Goal: Task Accomplishment & Management: Manage account settings

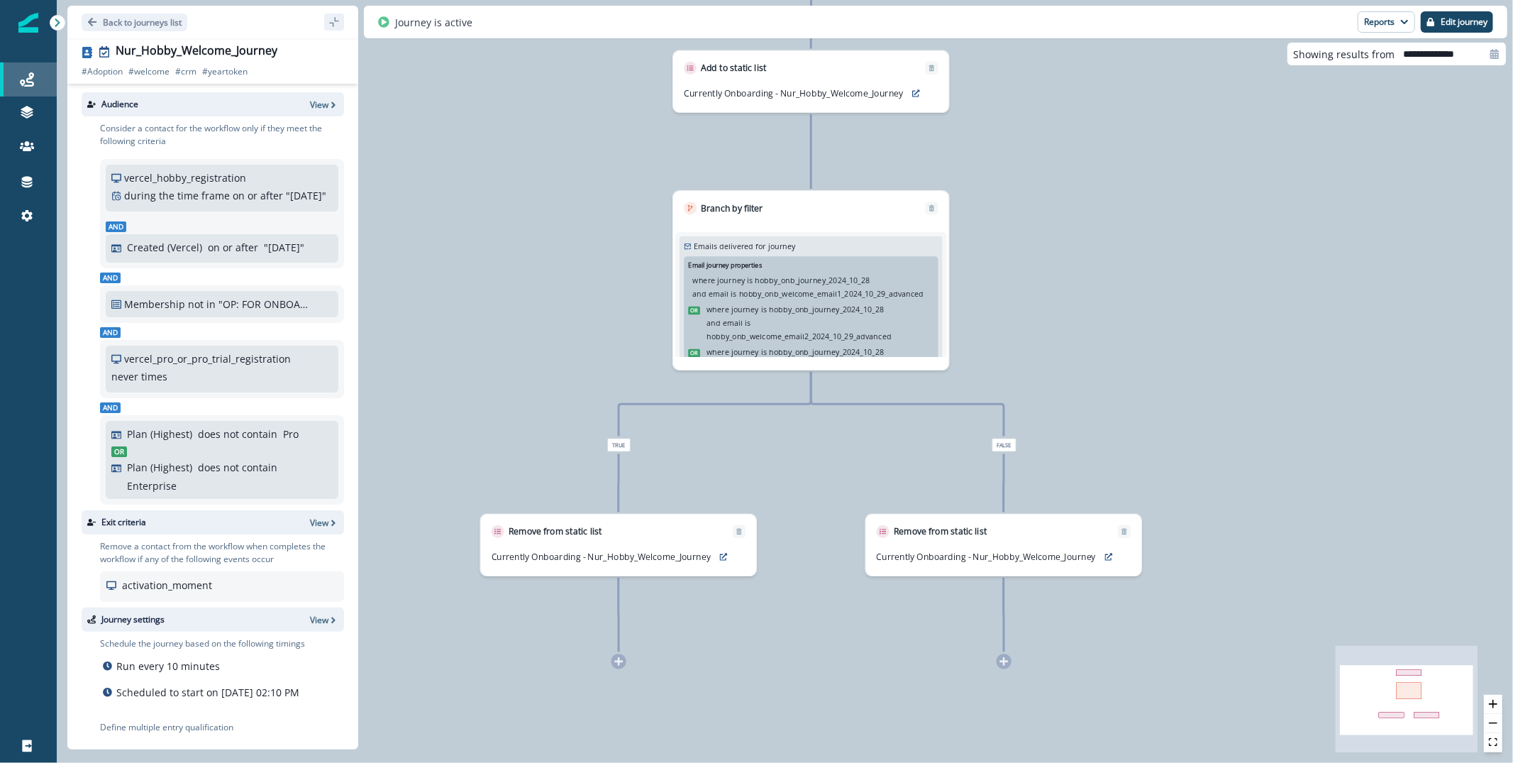
click at [25, 91] on link "Journeys" at bounding box center [28, 79] width 57 height 34
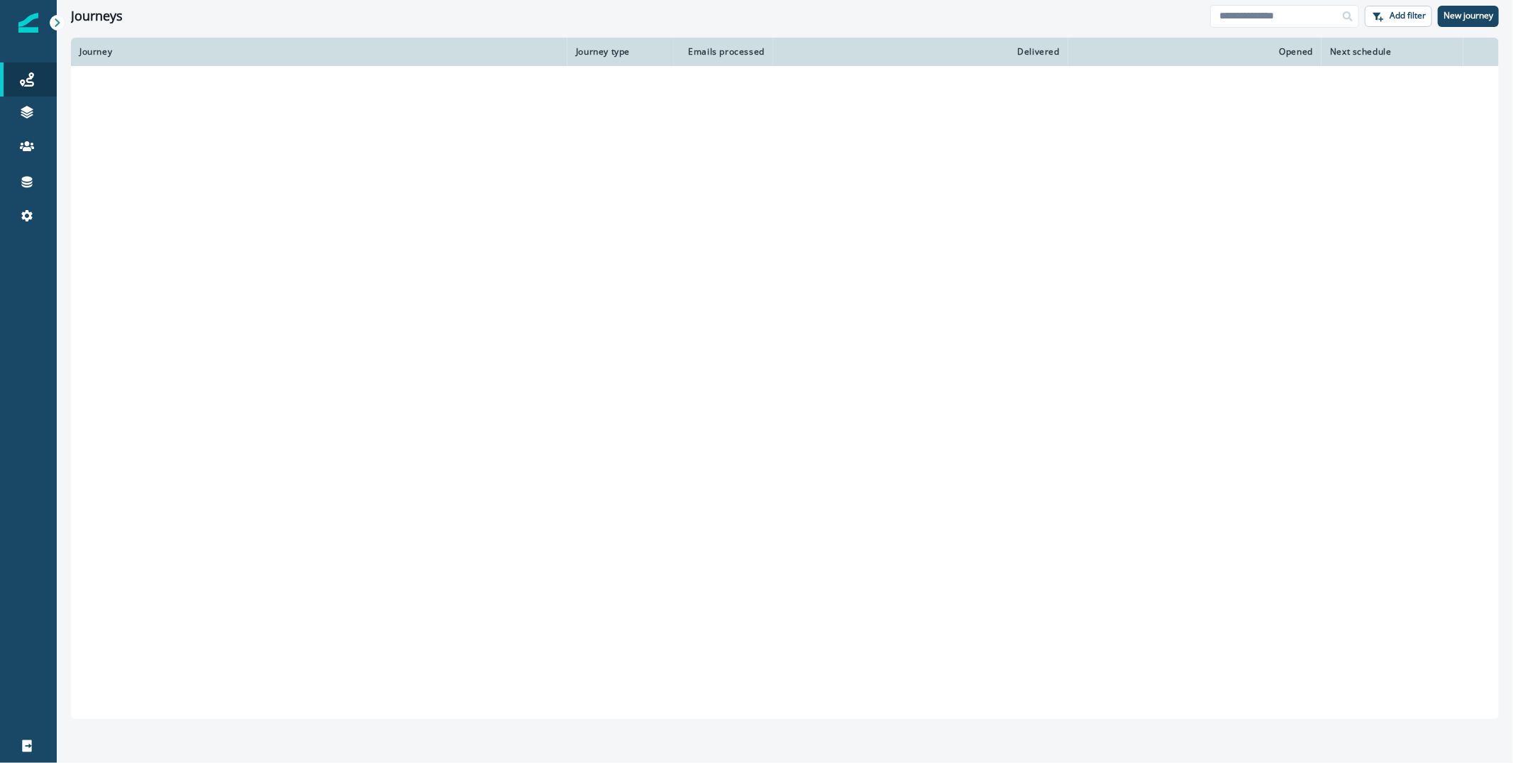
click at [25, 26] on img at bounding box center [28, 23] width 20 height 20
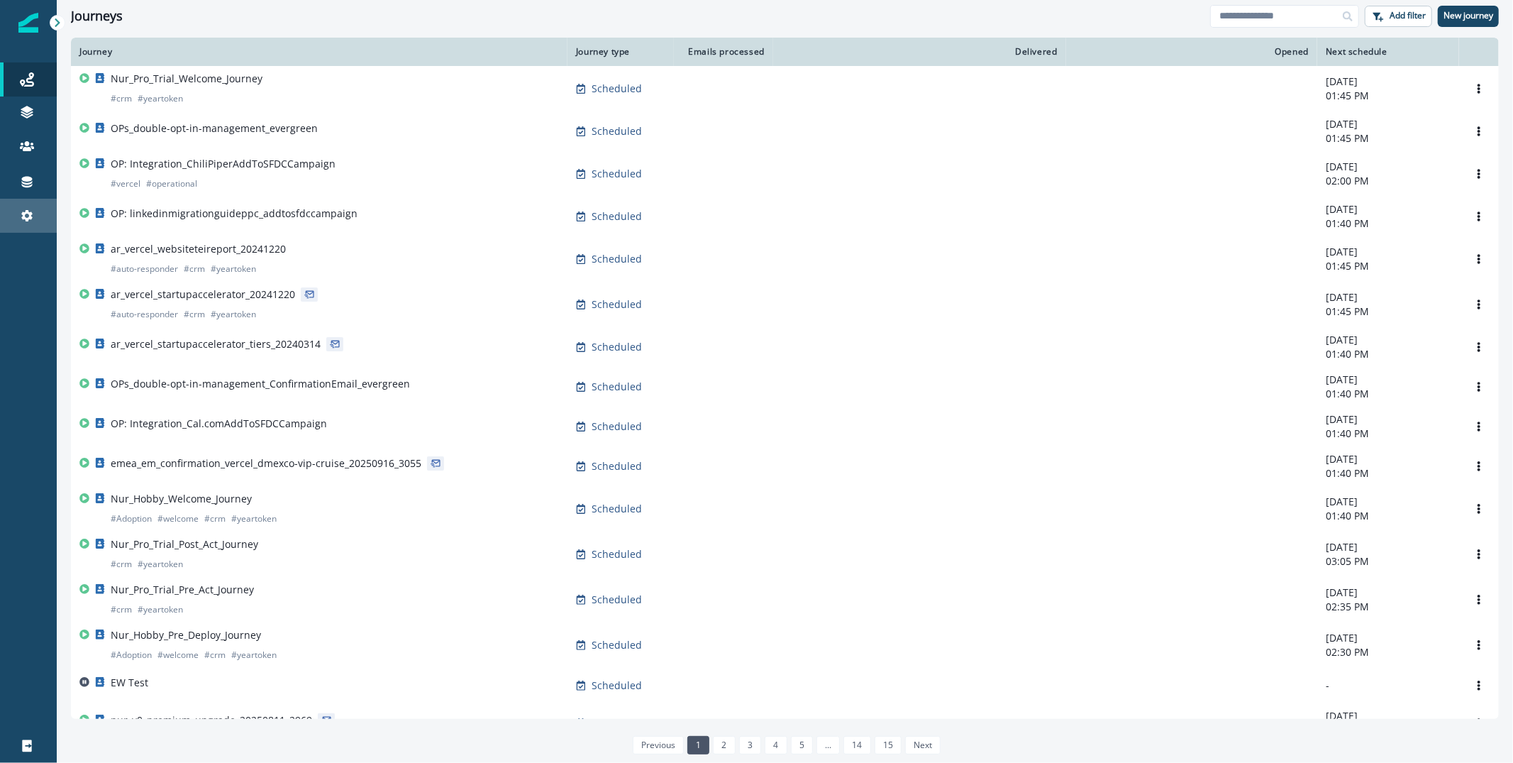
click at [34, 207] on div "Settings" at bounding box center [28, 215] width 45 height 17
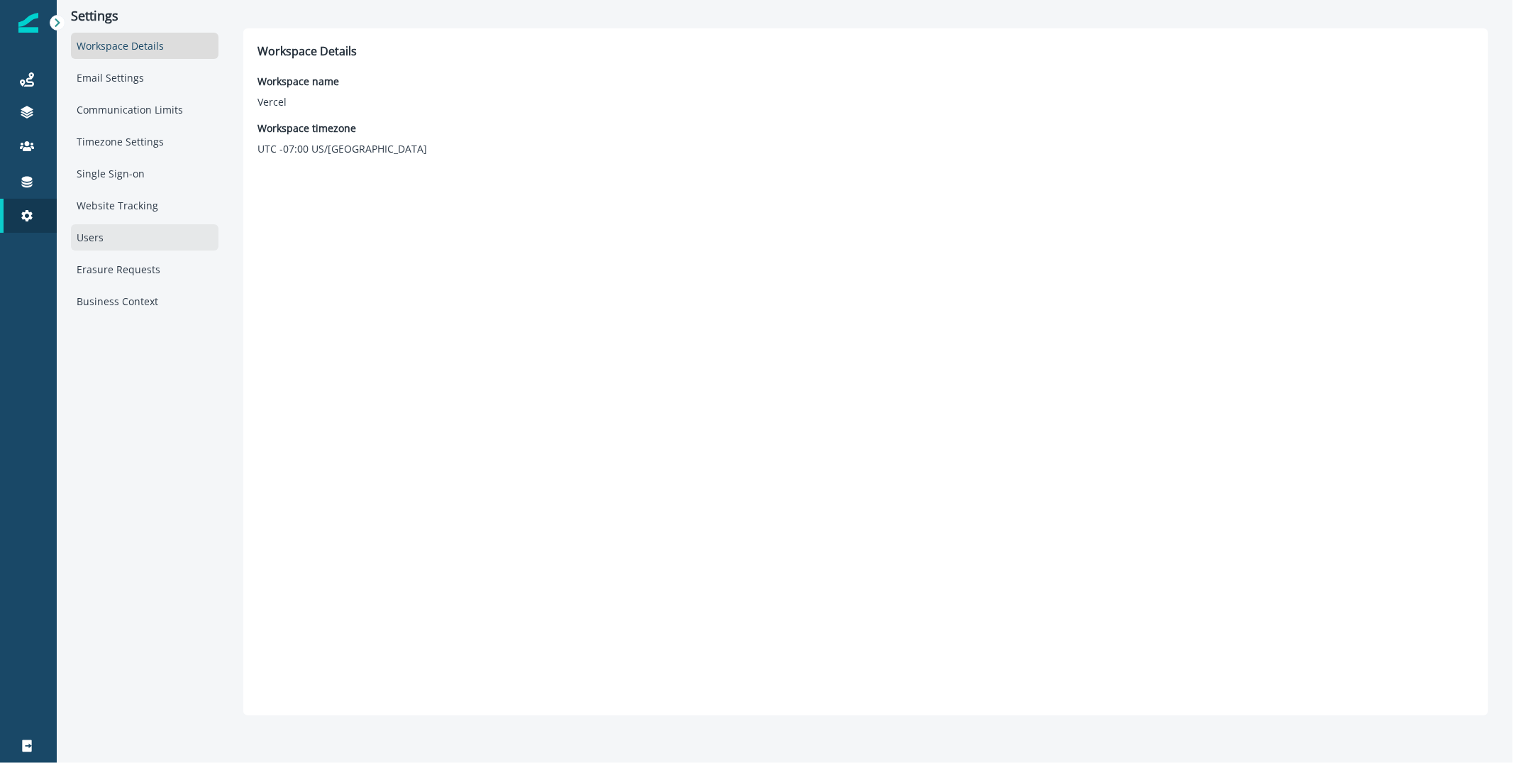
click at [106, 228] on div "Users" at bounding box center [145, 237] width 148 height 26
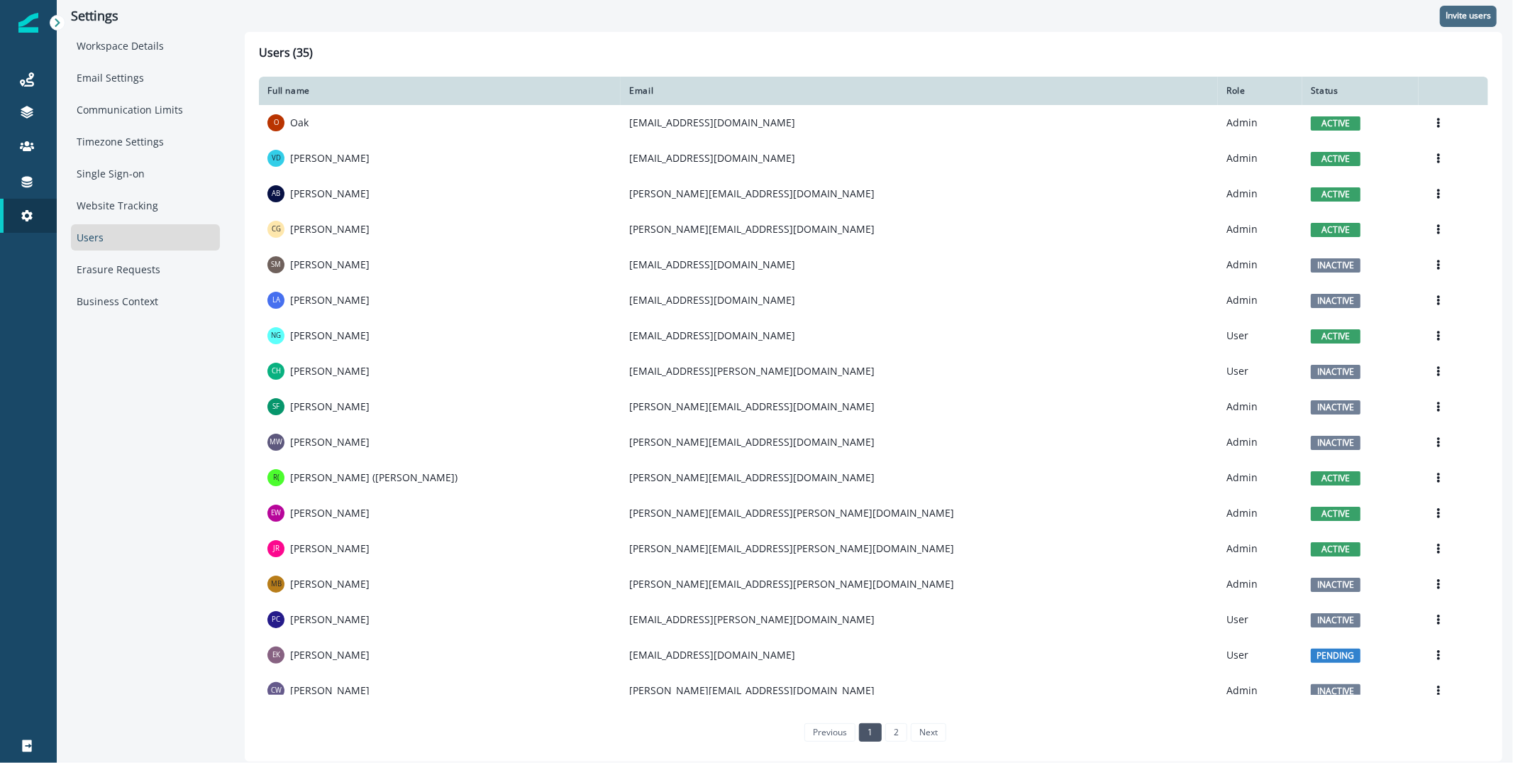
click at [1460, 16] on p "Invite users" at bounding box center [1468, 16] width 45 height 10
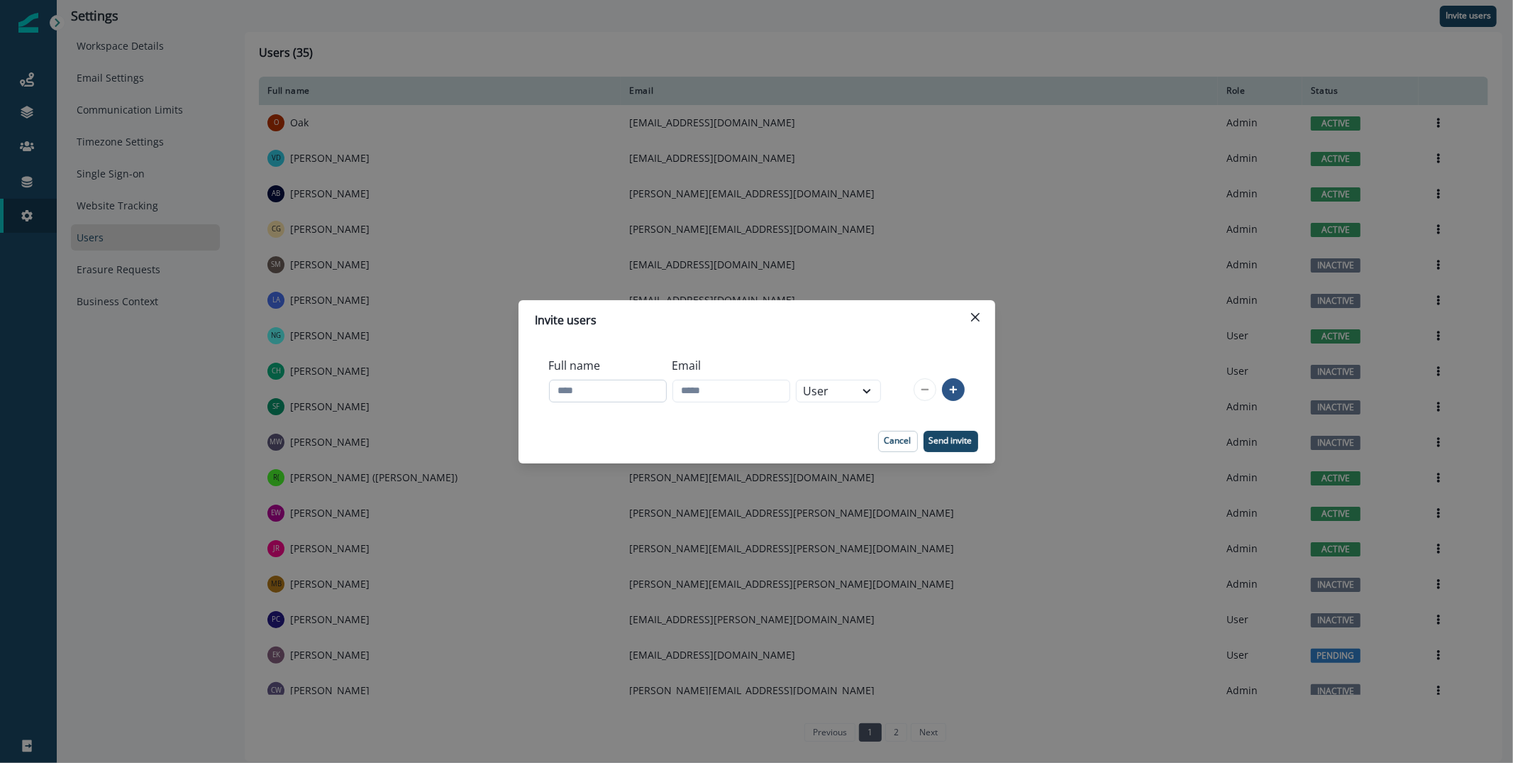
click at [605, 394] on input "Full name" at bounding box center [608, 390] width 118 height 23
click at [730, 377] on div "Email" at bounding box center [731, 379] width 118 height 57
click at [719, 385] on input "Email" at bounding box center [731, 390] width 118 height 23
paste input "**********"
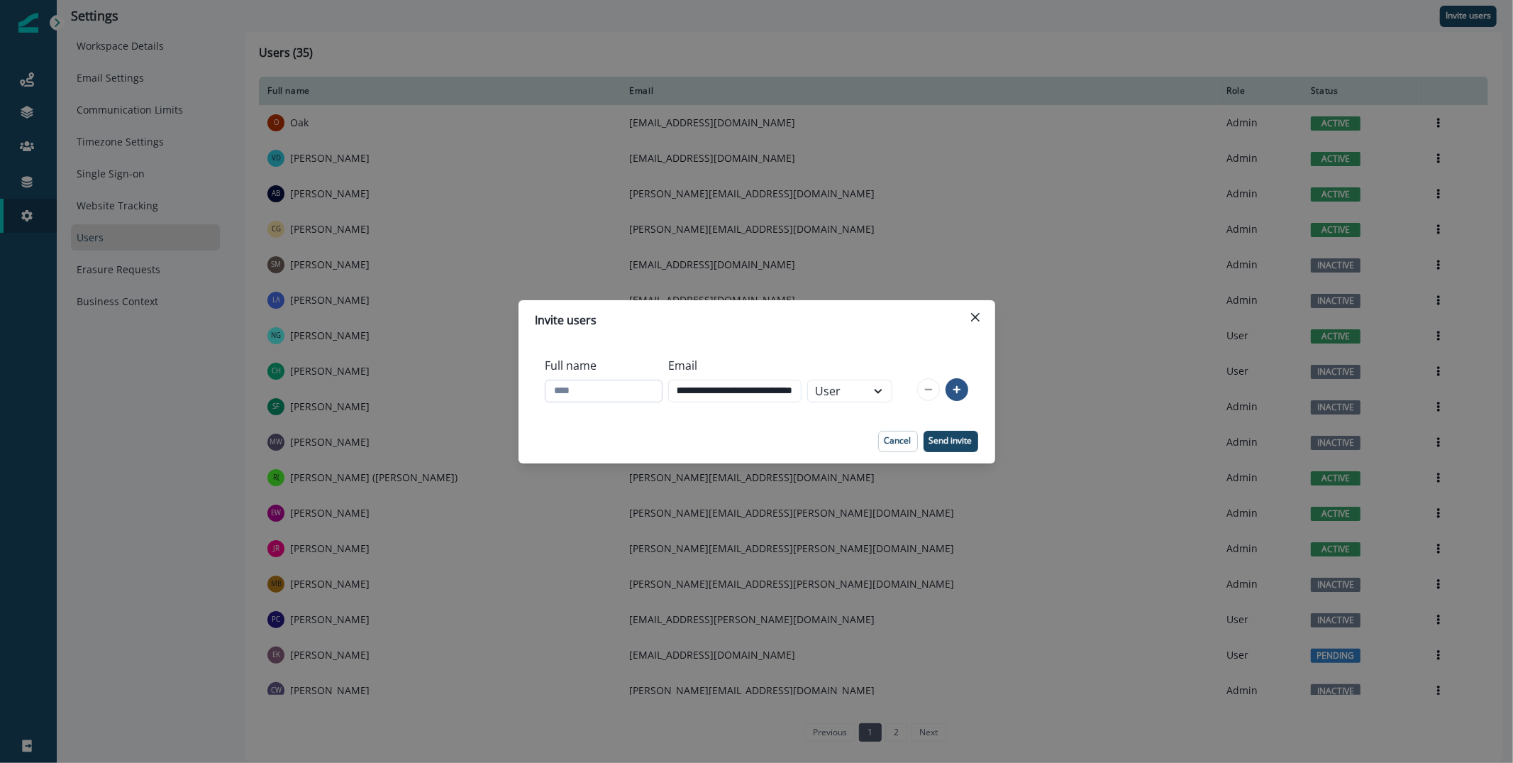
type input "**********"
click at [597, 391] on input "Full name" at bounding box center [604, 390] width 118 height 23
type input "**********"
click at [866, 400] on div "User" at bounding box center [837, 391] width 58 height 20
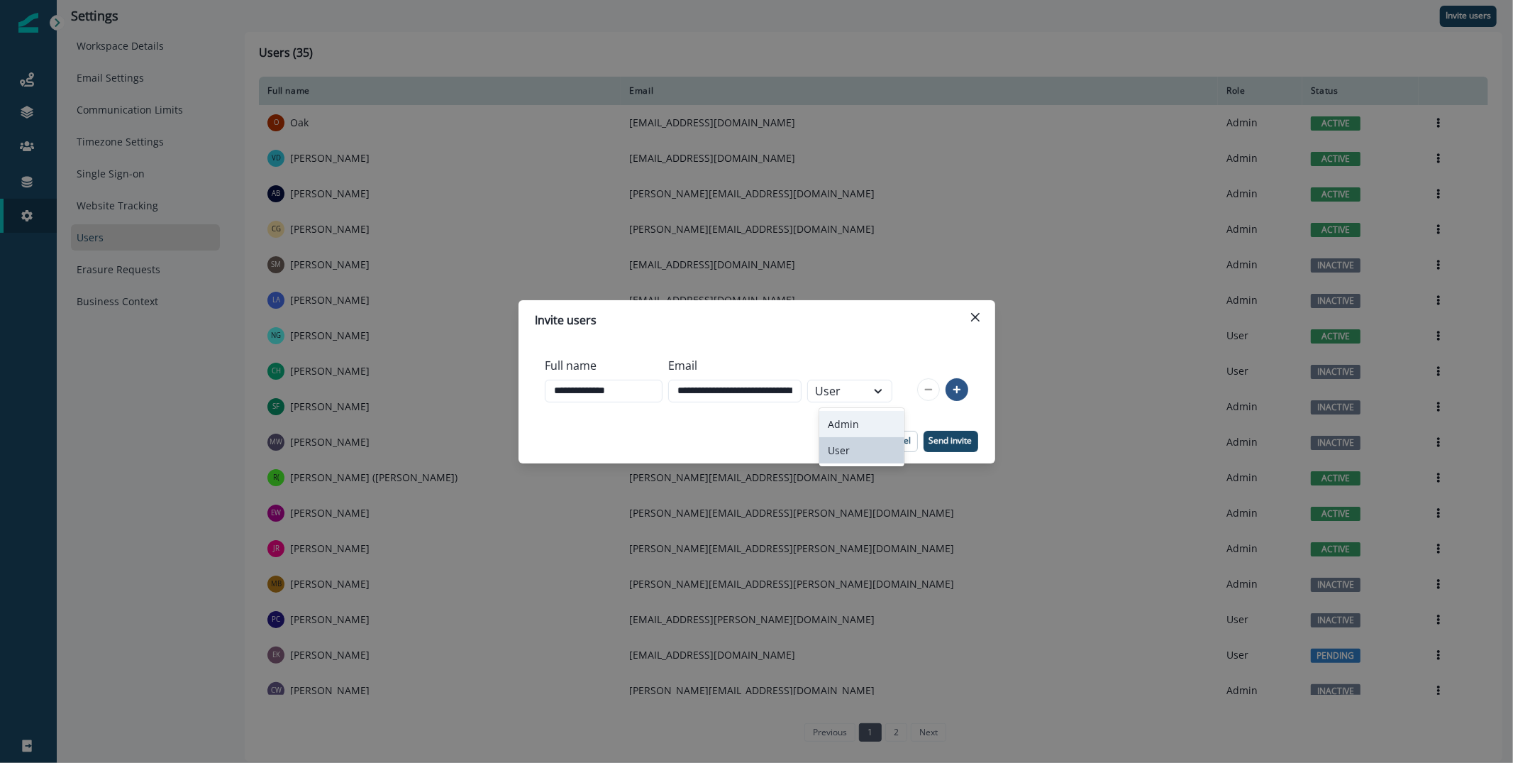
click at [857, 421] on div "Admin" at bounding box center [861, 424] width 85 height 26
click at [885, 396] on icon at bounding box center [878, 391] width 13 height 14
click at [875, 427] on div "Admin" at bounding box center [861, 424] width 85 height 26
click at [950, 437] on p "Send invite" at bounding box center [950, 441] width 43 height 10
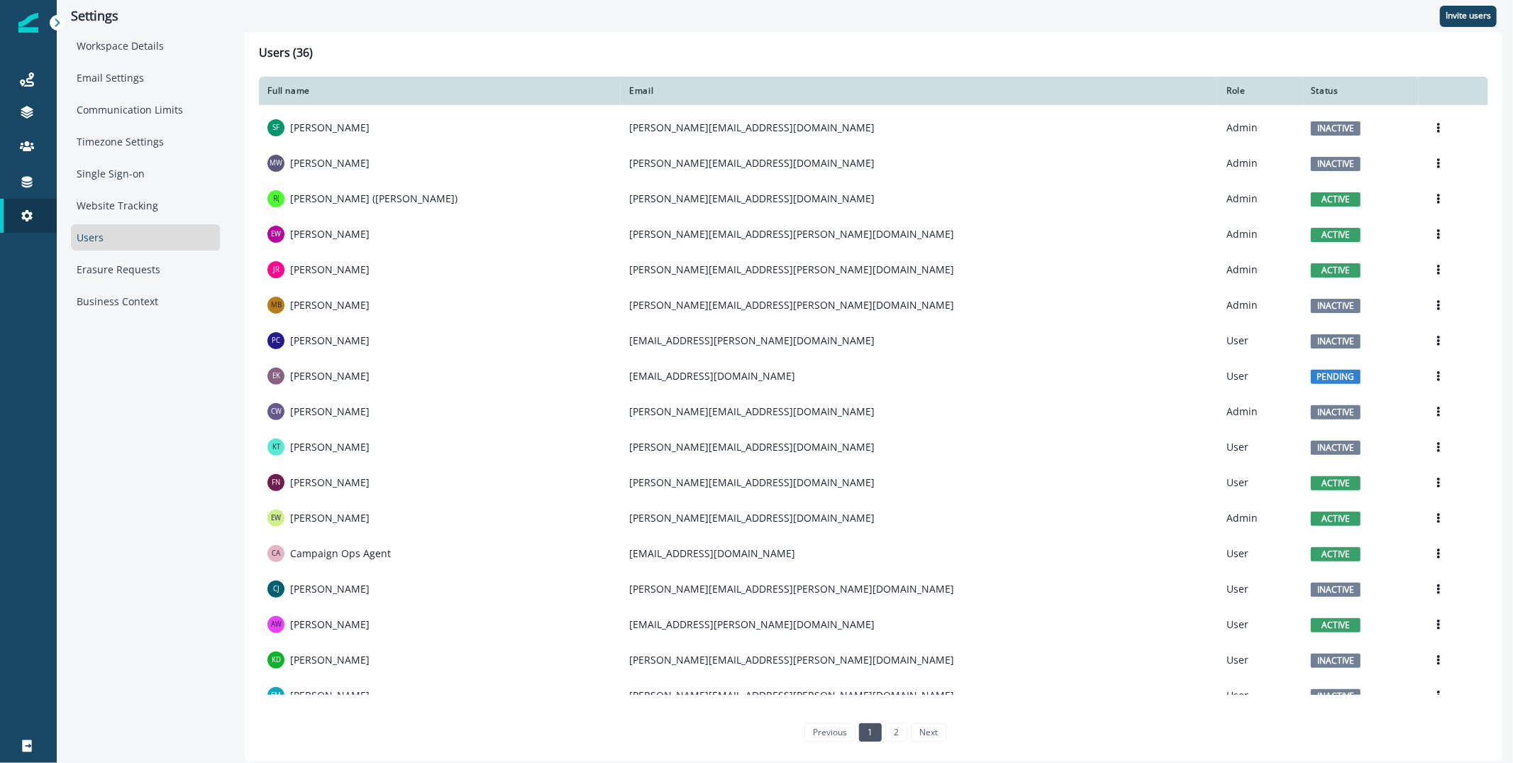
scroll to position [475, 0]
